Goal: Answer question/provide support: Share knowledge or assist other users

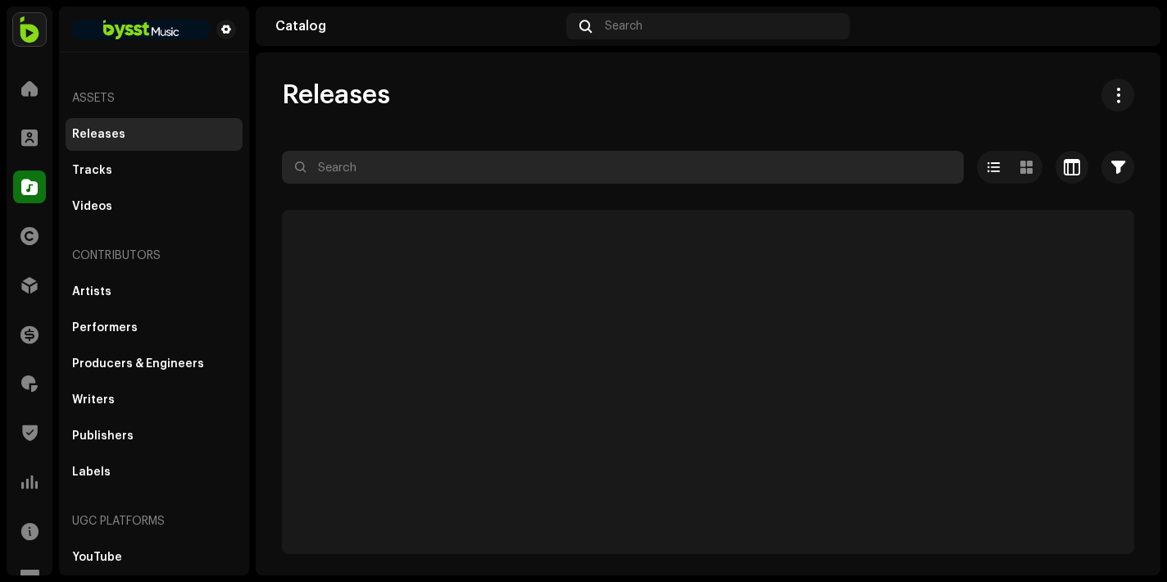
click at [493, 169] on input "text" at bounding box center [623, 167] width 682 height 33
paste input "[PERSON_NAME]"
type input "[PERSON_NAME]"
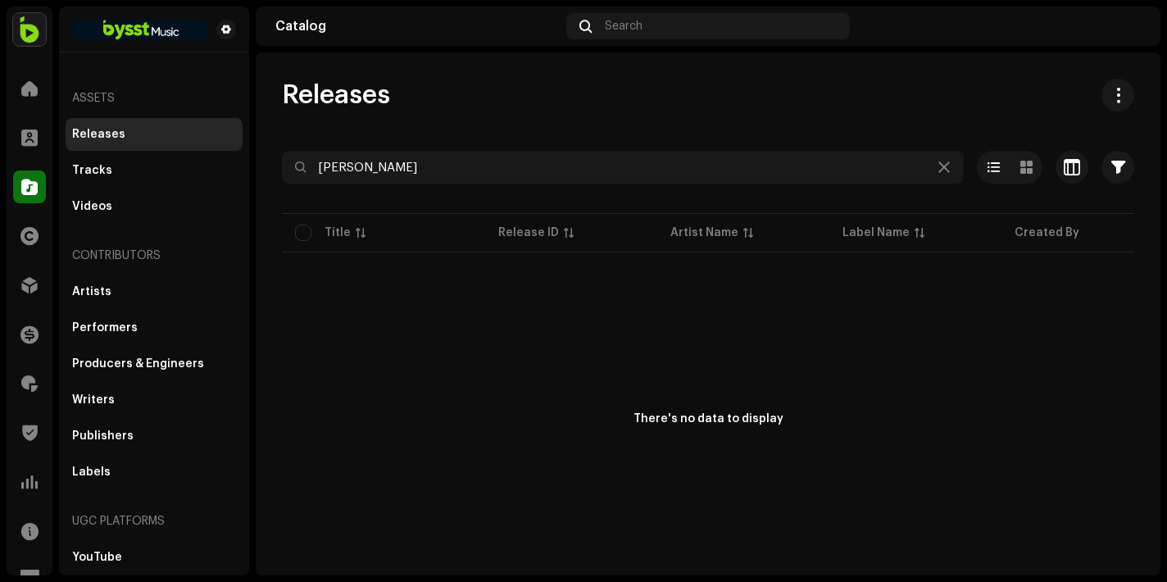
click at [413, 118] on div "Releases [PERSON_NAME] Selected 0 Deselect all 0 Options Filters Distribution s…" at bounding box center [708, 331] width 905 height 505
click at [33, 84] on span at bounding box center [29, 88] width 16 height 13
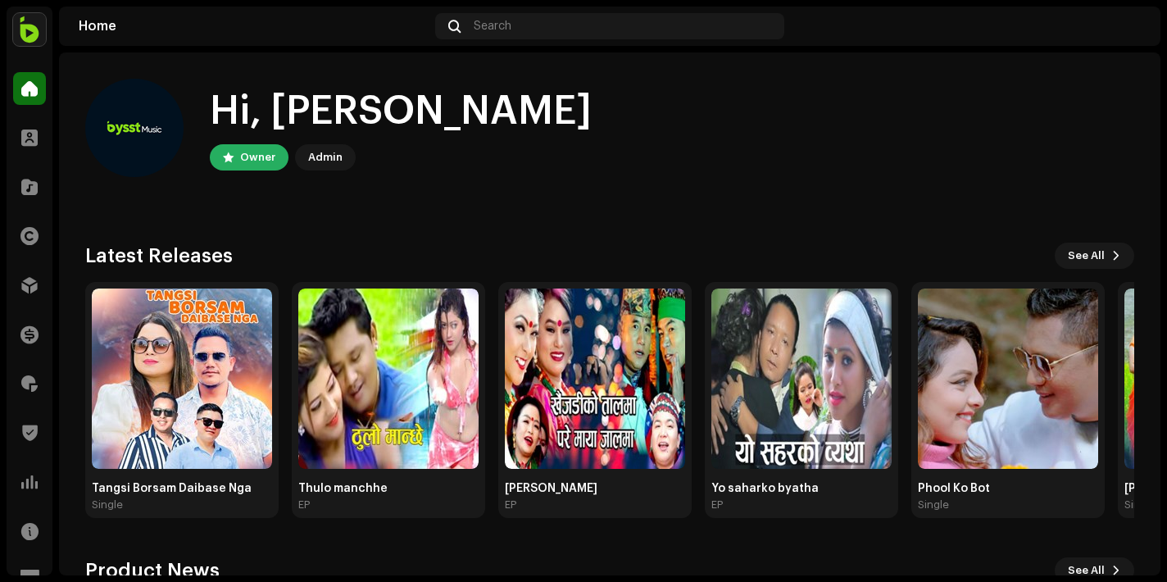
click at [35, 61] on div "Bysst Music - Distribute Your Music Home Clients Catalog Rights Distribution Fi…" at bounding box center [30, 291] width 46 height 569
click at [28, 39] on img at bounding box center [29, 29] width 33 height 33
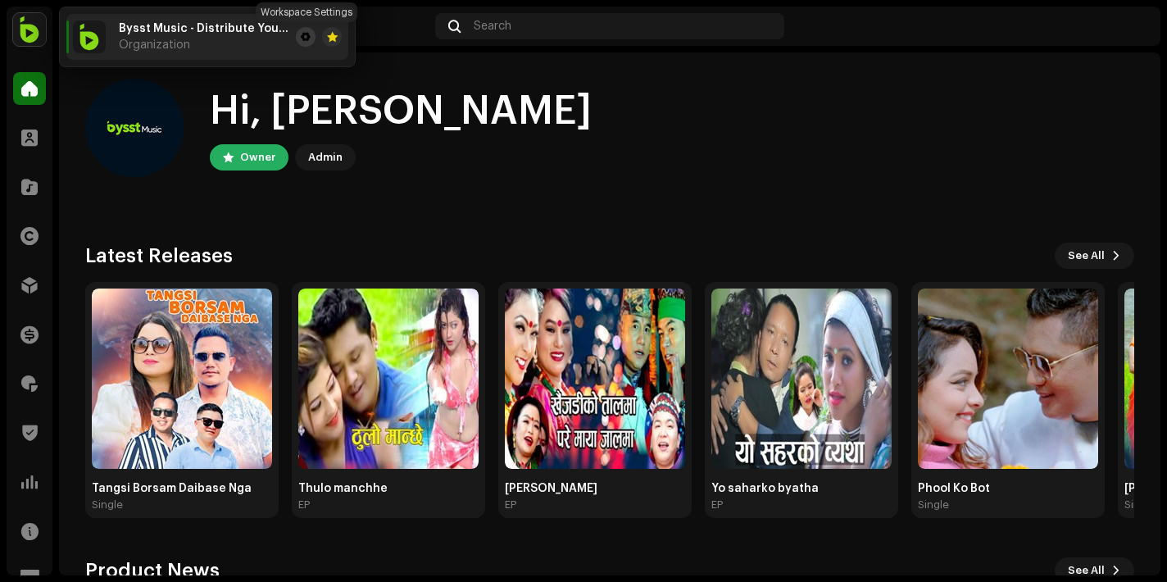
click at [310, 38] on span at bounding box center [306, 36] width 10 height 13
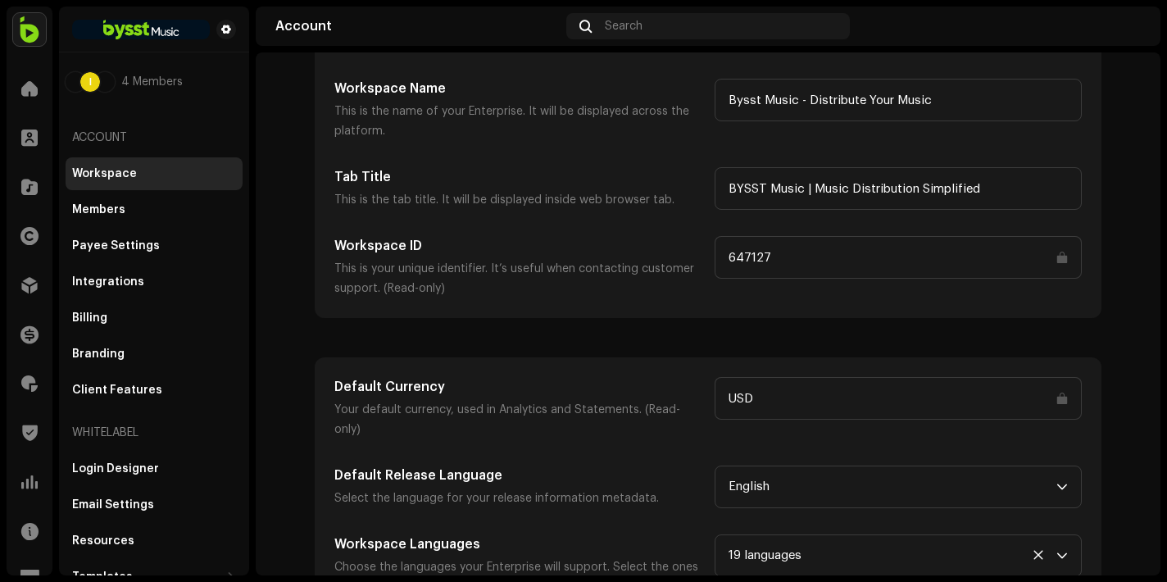
scroll to position [202, 0]
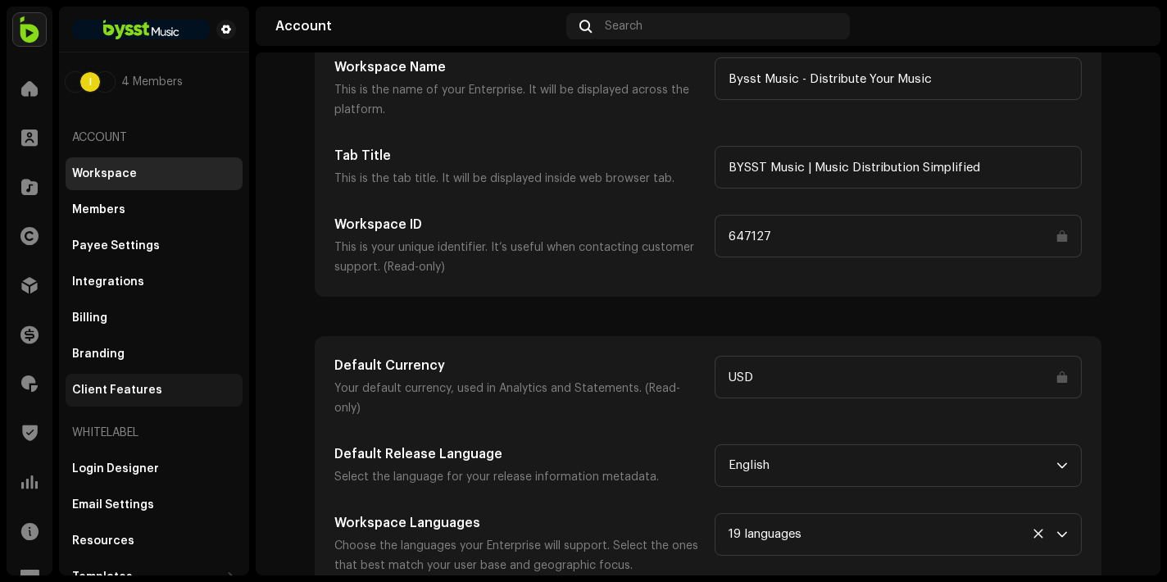
click at [112, 376] on div "Client Features" at bounding box center [154, 390] width 177 height 33
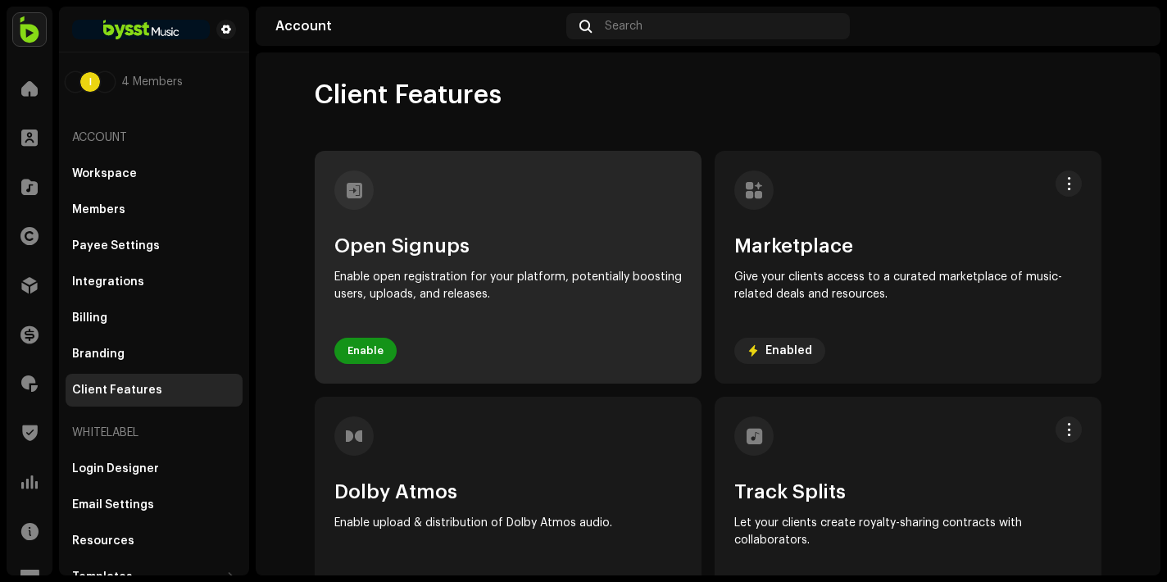
click at [353, 356] on span "Enable" at bounding box center [365, 350] width 36 height 33
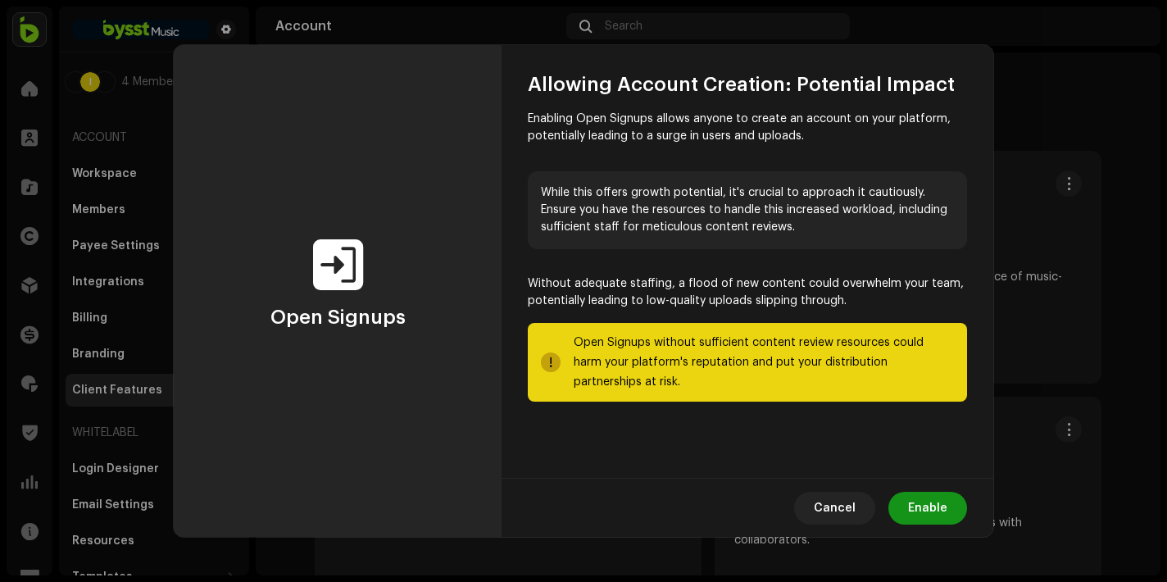
click at [942, 510] on span "Enable" at bounding box center [927, 508] width 39 height 33
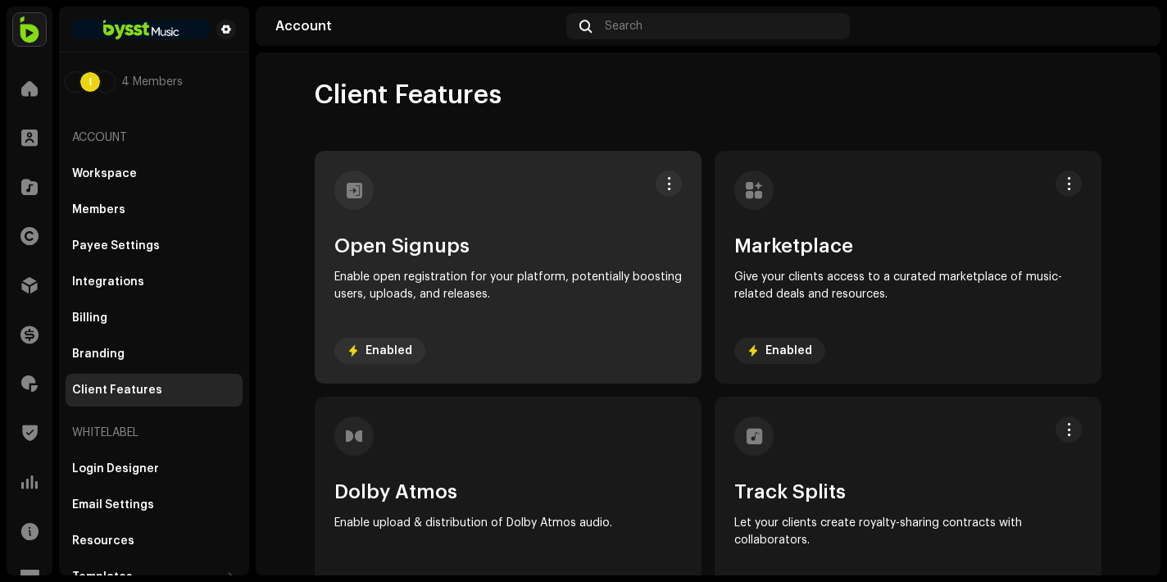
click at [684, 188] on div "Open Signups Enable open registration for your platform, potentially boosting u…" at bounding box center [508, 267] width 387 height 233
click at [669, 186] on span at bounding box center [669, 183] width 12 height 13
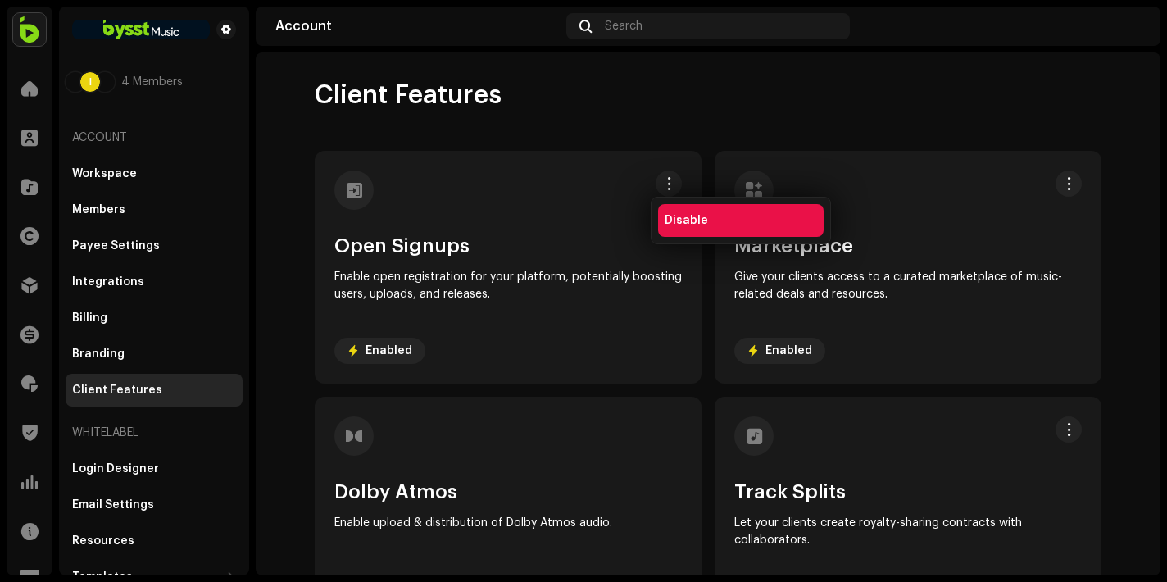
click at [706, 217] on div "Disable" at bounding box center [741, 220] width 152 height 13
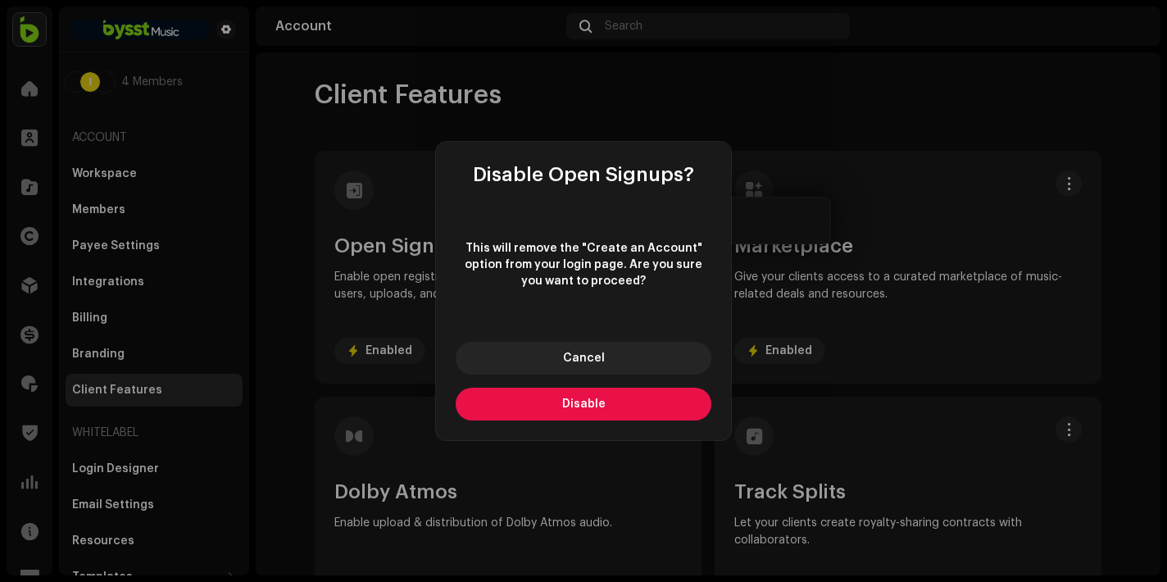
click at [598, 410] on button "Disable" at bounding box center [584, 404] width 256 height 33
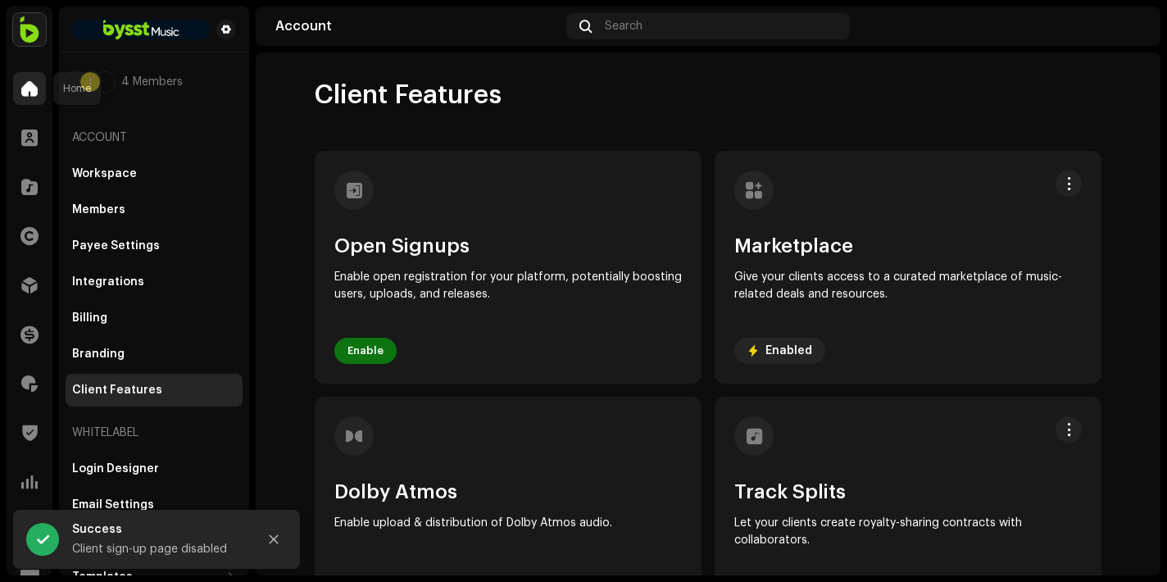
click at [30, 88] on span at bounding box center [29, 88] width 16 height 13
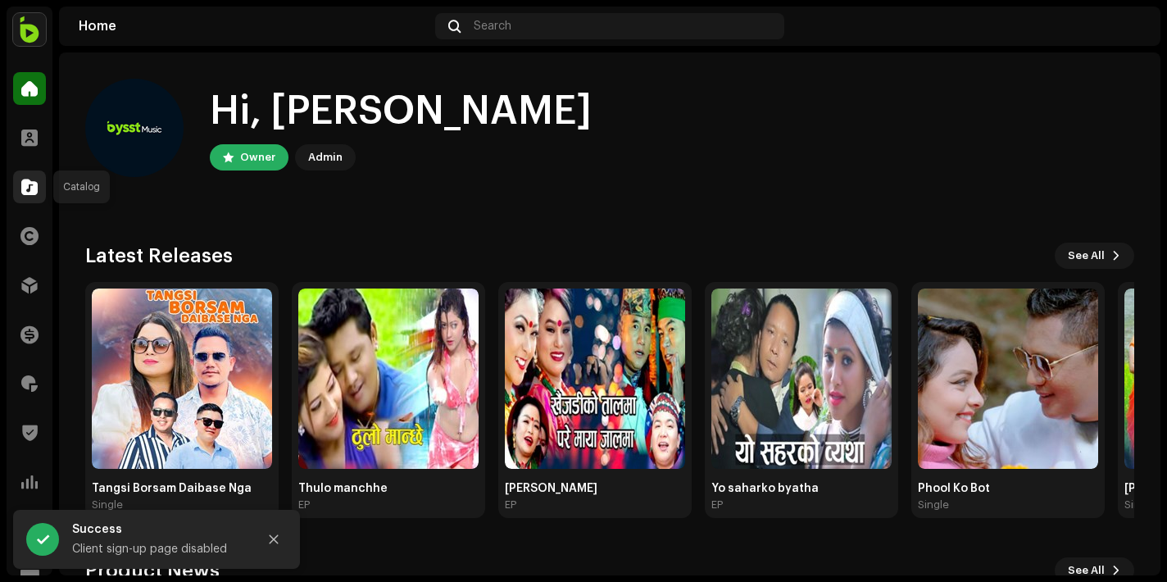
click at [34, 193] on span at bounding box center [29, 186] width 16 height 13
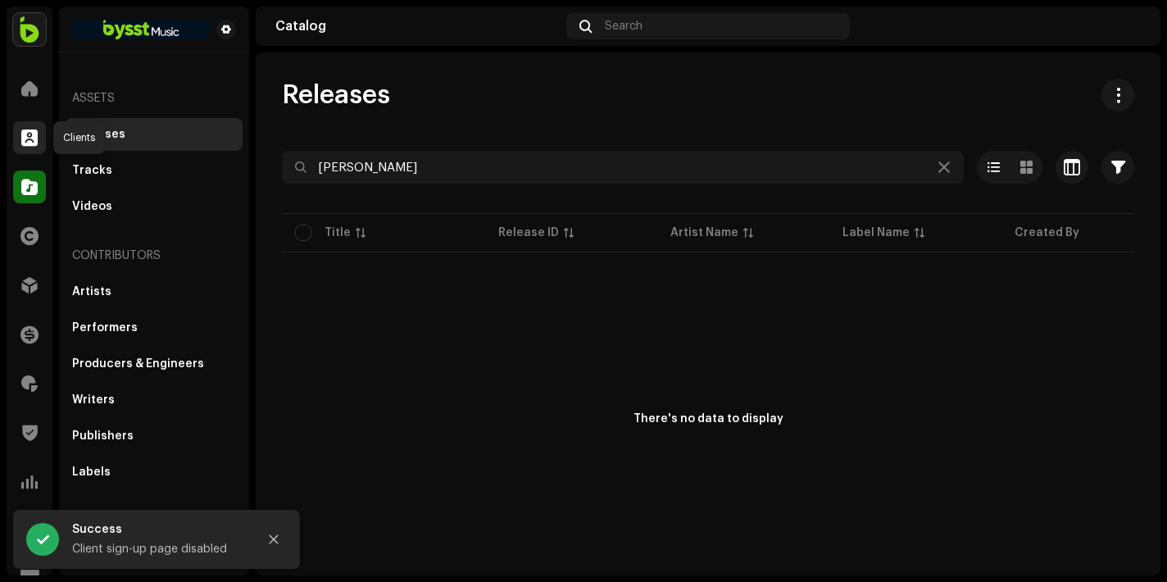
click at [37, 133] on span at bounding box center [29, 137] width 16 height 13
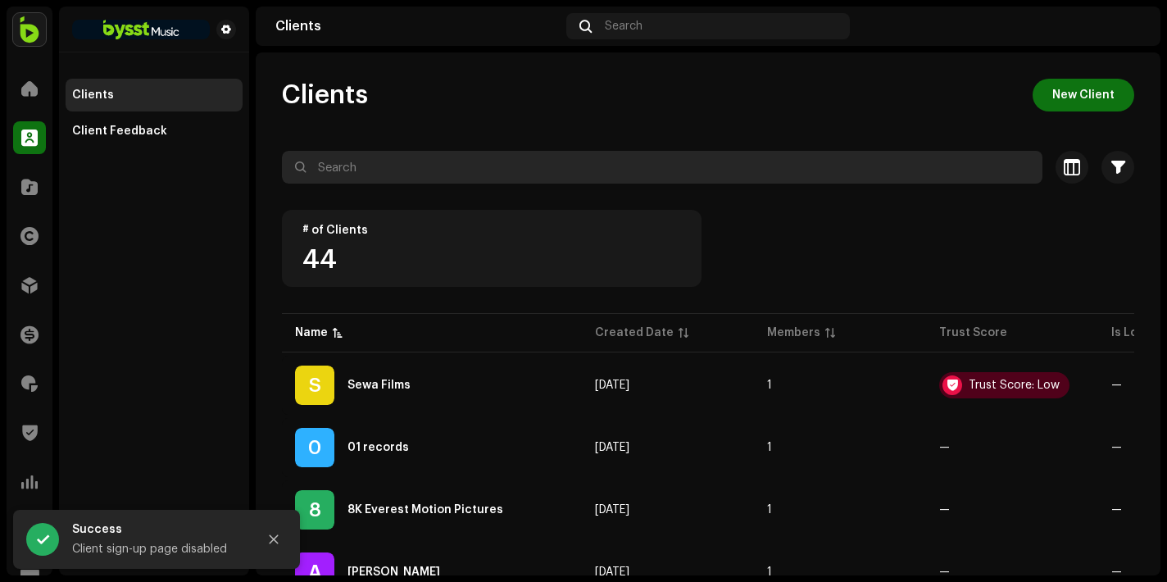
click at [430, 160] on input "text" at bounding box center [662, 167] width 761 height 33
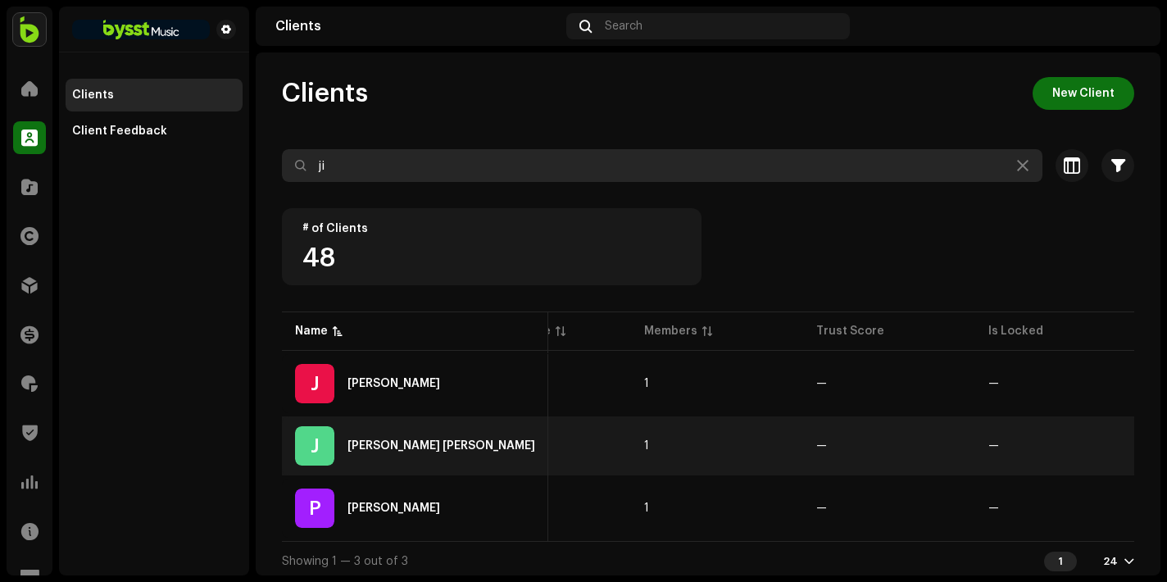
scroll to position [0, 221]
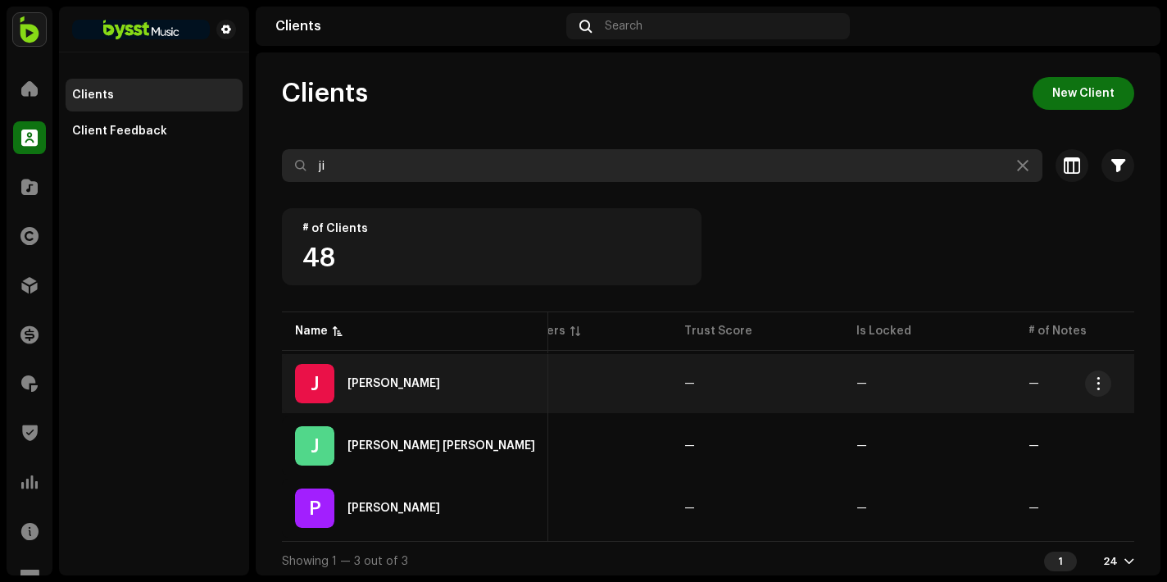
type input "ji"
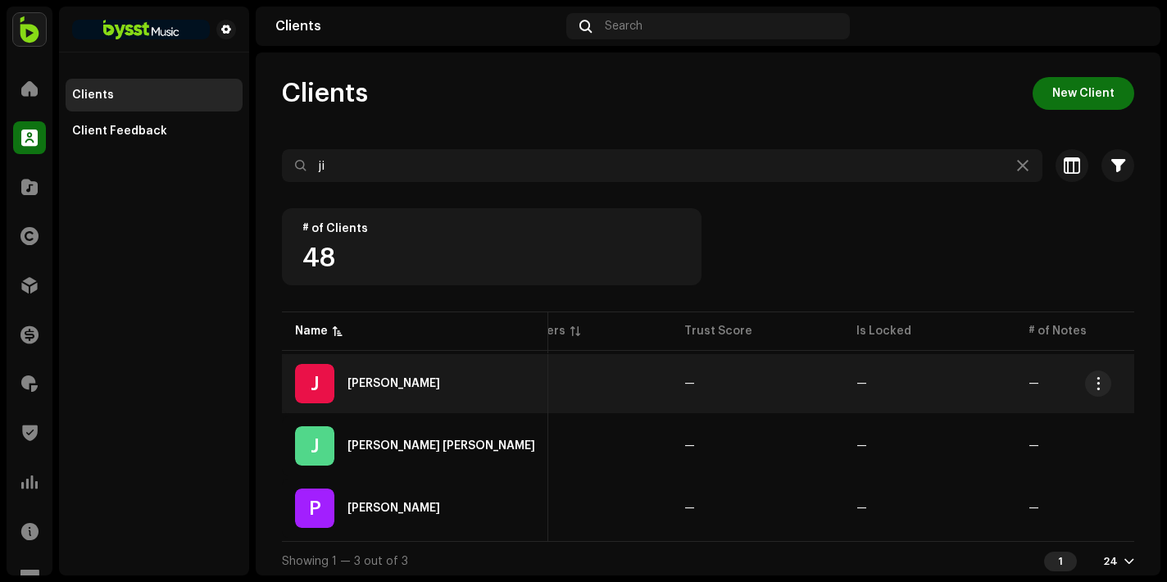
click at [406, 388] on div "[PERSON_NAME]" at bounding box center [393, 383] width 93 height 11
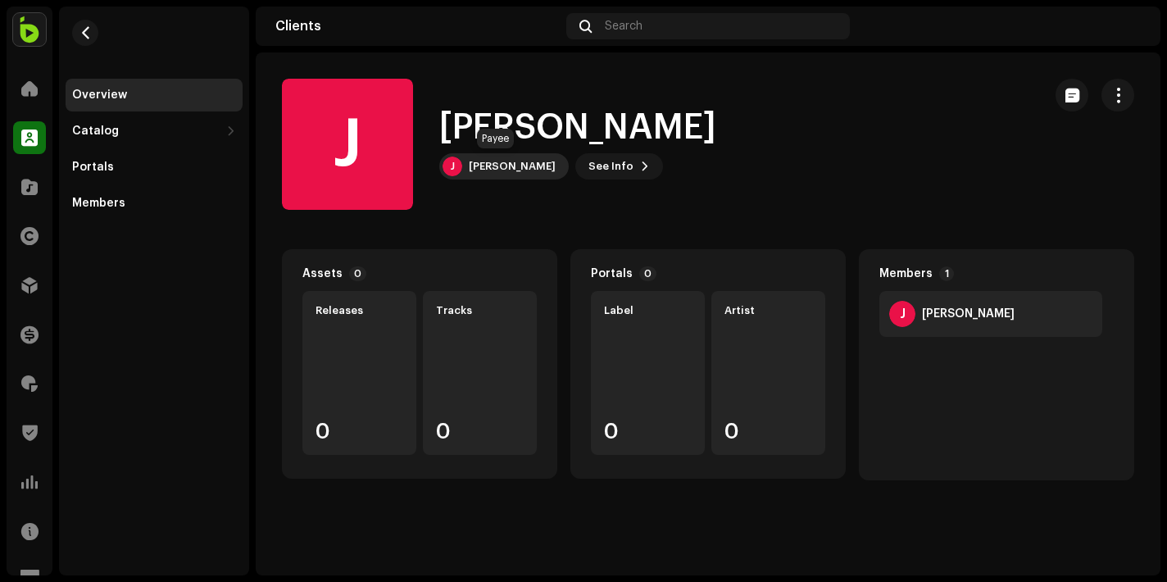
click at [503, 170] on div "[PERSON_NAME]" at bounding box center [512, 166] width 87 height 13
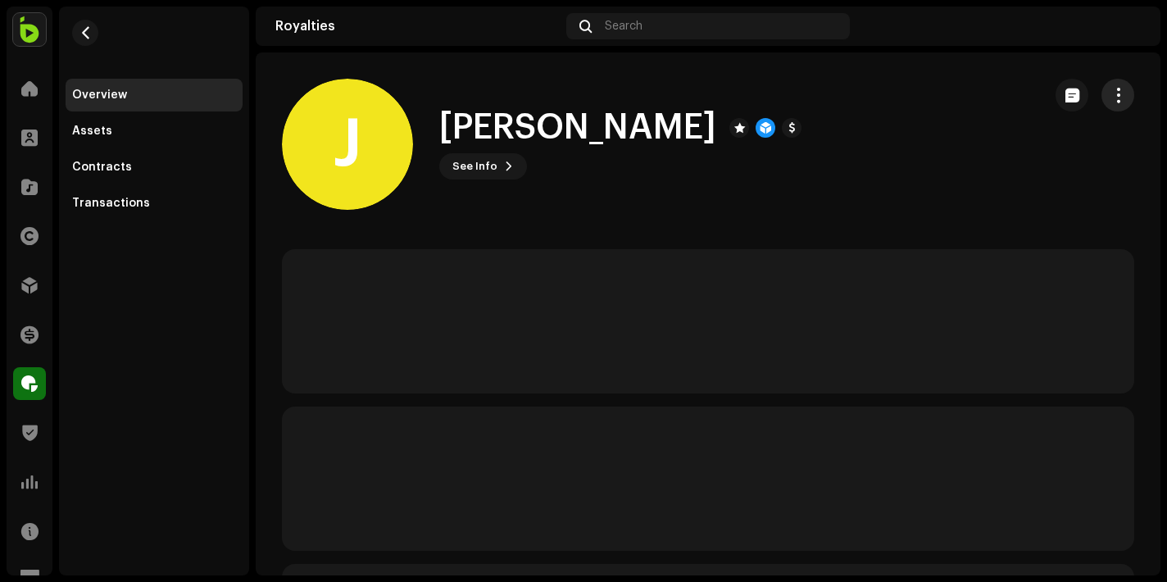
click at [1117, 94] on button "button" at bounding box center [1117, 95] width 33 height 33
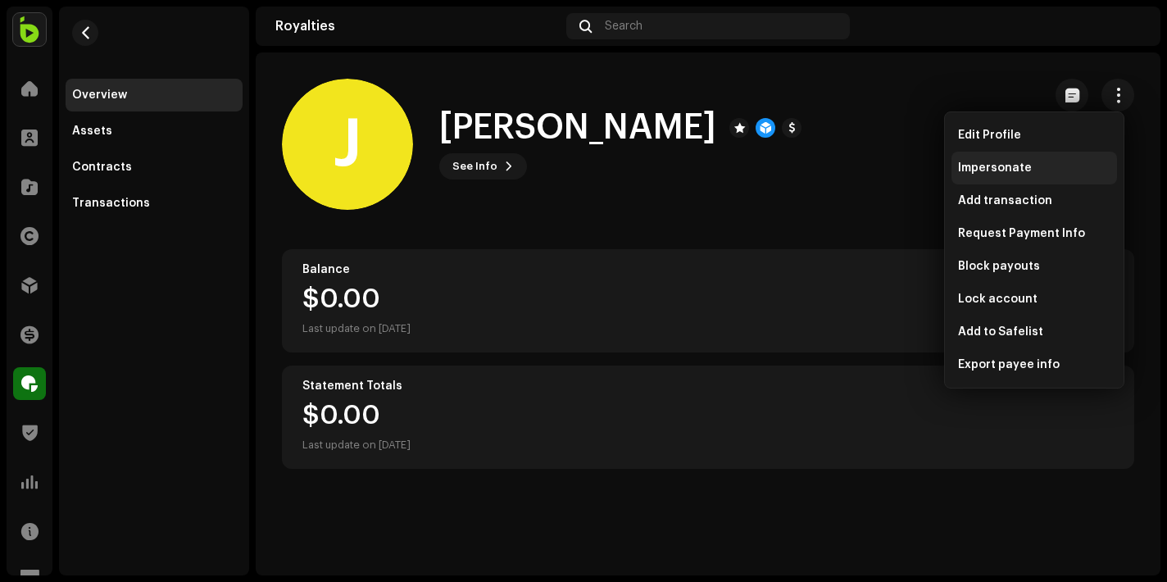
click at [1011, 162] on span "Impersonate" at bounding box center [995, 167] width 74 height 13
